Goal: Task Accomplishment & Management: Manage account settings

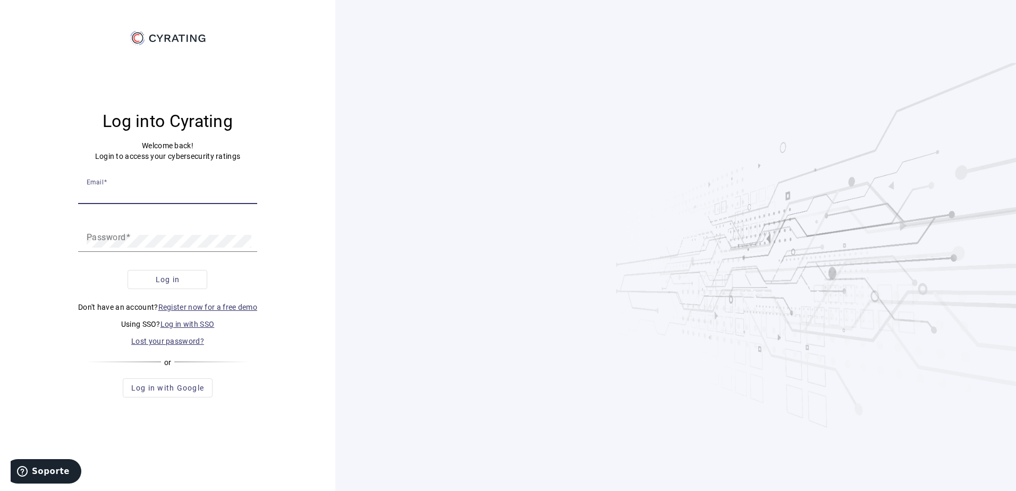
click at [116, 194] on input "Email" at bounding box center [168, 193] width 162 height 13
click at [90, 240] on mat-label "Password" at bounding box center [106, 237] width 39 height 10
click at [190, 325] on link "Log in with SSO" at bounding box center [187, 324] width 54 height 8
type input "[EMAIL_ADDRESS][DOMAIN_NAME]"
click at [162, 280] on span "Log in" at bounding box center [168, 279] width 24 height 11
